Goal: Task Accomplishment & Management: Complete application form

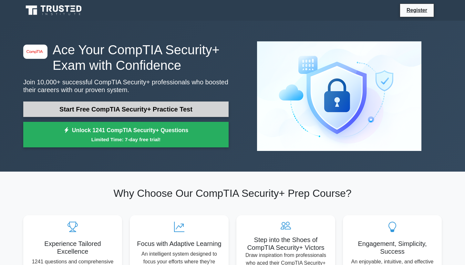
click at [181, 107] on link "Start Free CompTIA Security+ Practice Test" at bounding box center [125, 108] width 205 height 15
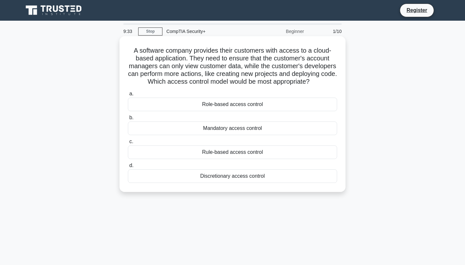
click at [196, 103] on div "Role-based access control" at bounding box center [232, 104] width 209 height 14
click at [128, 96] on input "a. Role-based access control" at bounding box center [128, 94] width 0 height 4
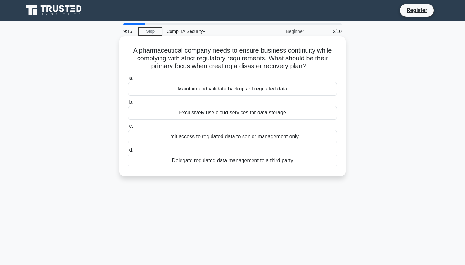
click at [203, 92] on div "Maintain and validate backups of regulated data" at bounding box center [232, 89] width 209 height 14
click at [128, 80] on input "a. Maintain and validate backups of regulated data" at bounding box center [128, 78] width 0 height 4
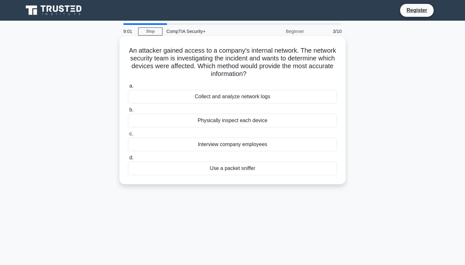
click at [225, 166] on div "Use a packet sniffer" at bounding box center [232, 168] width 209 height 14
click at [128, 160] on input "d. Use a packet sniffer" at bounding box center [128, 158] width 0 height 4
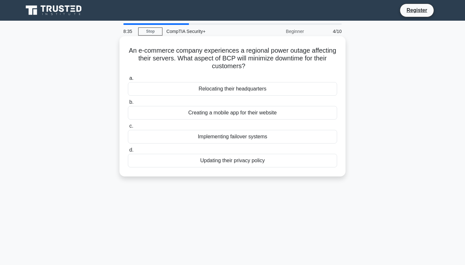
click at [233, 137] on div "Implementing failover systems" at bounding box center [232, 137] width 209 height 14
click at [128, 128] on input "c. Implementing failover systems" at bounding box center [128, 126] width 0 height 4
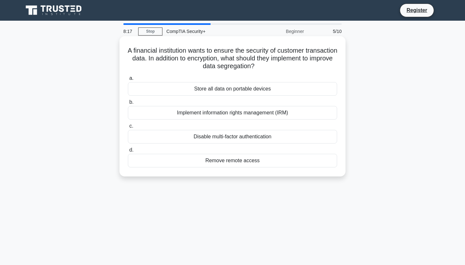
click at [233, 113] on div "Implement information rights management (IRM)" at bounding box center [232, 113] width 209 height 14
click at [128, 104] on input "b. Implement information rights management (IRM)" at bounding box center [128, 102] width 0 height 4
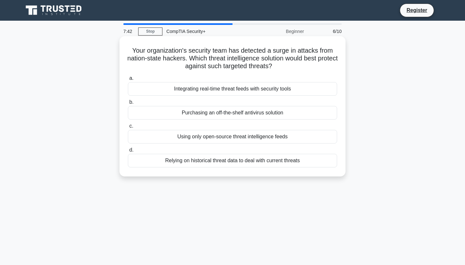
click at [247, 85] on div "Integrating real-time threat feeds with security tools" at bounding box center [232, 89] width 209 height 14
click at [128, 80] on input "a. Integrating real-time threat feeds with security tools" at bounding box center [128, 78] width 0 height 4
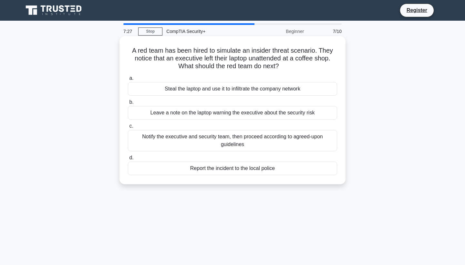
click at [229, 140] on div "Notify the executive and security team, then proceed according to agreed-upon g…" at bounding box center [232, 140] width 209 height 21
click at [128, 128] on input "c. Notify the executive and security team, then proceed according to agreed-upo…" at bounding box center [128, 126] width 0 height 4
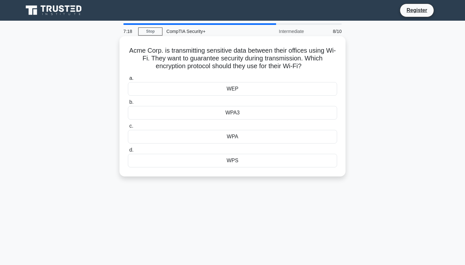
click at [242, 112] on div "WPA3" at bounding box center [232, 113] width 209 height 14
click at [128, 104] on input "b. WPA3" at bounding box center [128, 102] width 0 height 4
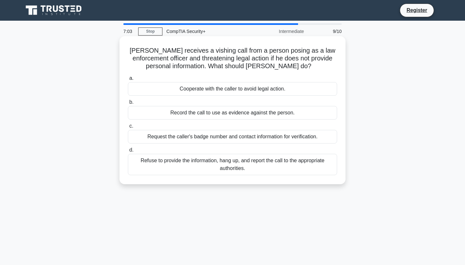
click at [227, 164] on div "Refuse to provide the information, hang up, and report the call to the appropri…" at bounding box center [232, 164] width 209 height 21
click at [128, 152] on input "d. Refuse to provide the information, hang up, and report the call to the appro…" at bounding box center [128, 150] width 0 height 4
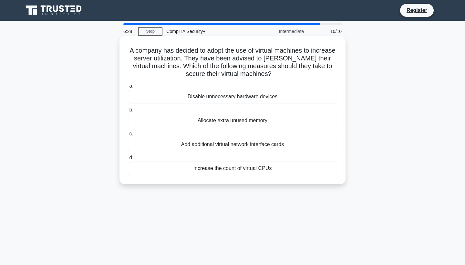
click at [253, 93] on div "Disable unnecessary hardware devices" at bounding box center [232, 97] width 209 height 14
click at [128, 88] on input "a. Disable unnecessary hardware devices" at bounding box center [128, 86] width 0 height 4
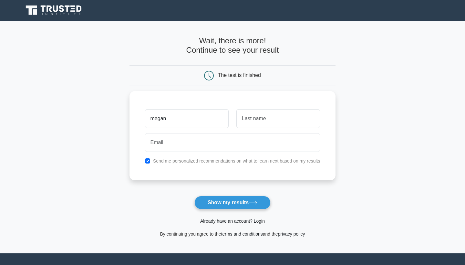
type input "megan"
type input "smothlis"
click at [214, 116] on input "megan" at bounding box center [187, 116] width 84 height 19
type input "liene"
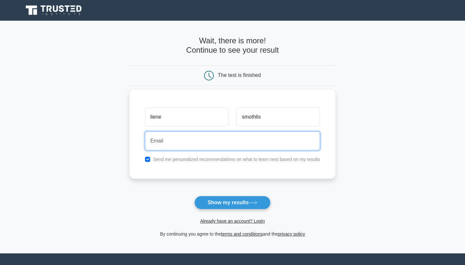
click at [202, 149] on input "email" at bounding box center [232, 140] width 175 height 19
type input "purple.liene@gmail.com"
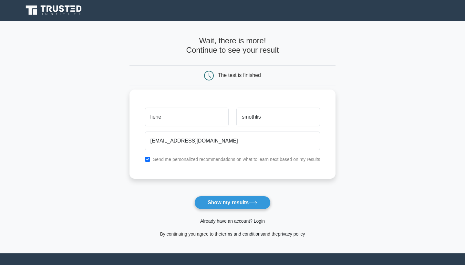
click at [148, 158] on input "checkbox" at bounding box center [147, 159] width 5 height 5
checkbox input "false"
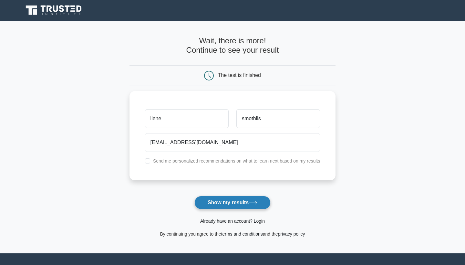
click at [217, 199] on button "Show my results" at bounding box center [232, 203] width 76 height 14
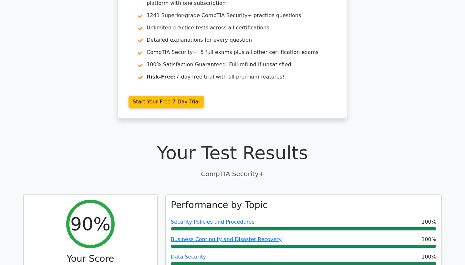
scroll to position [10, 0]
